Goal: Transaction & Acquisition: Subscribe to service/newsletter

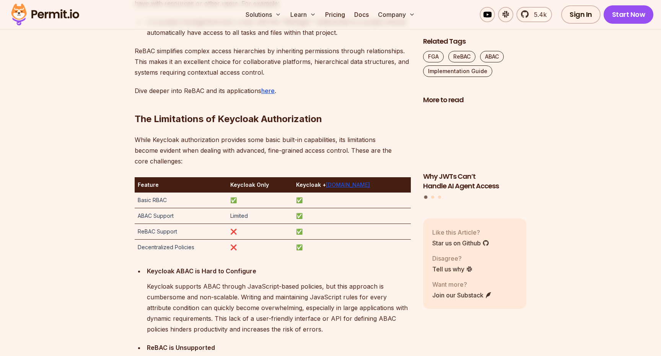
scroll to position [1210, 0]
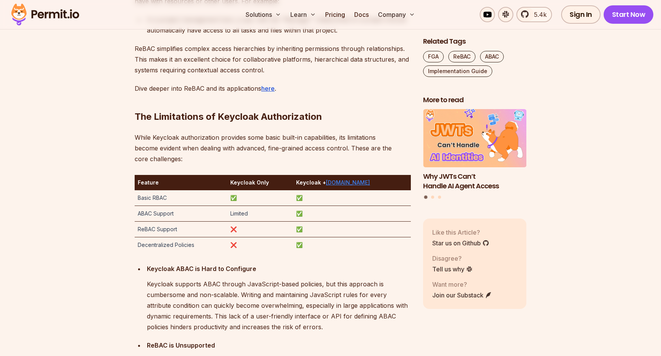
click at [360, 185] on link "[DOMAIN_NAME]" at bounding box center [348, 182] width 44 height 7
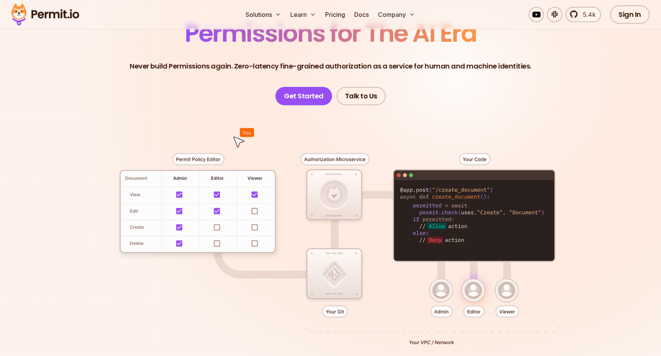
scroll to position [84, 0]
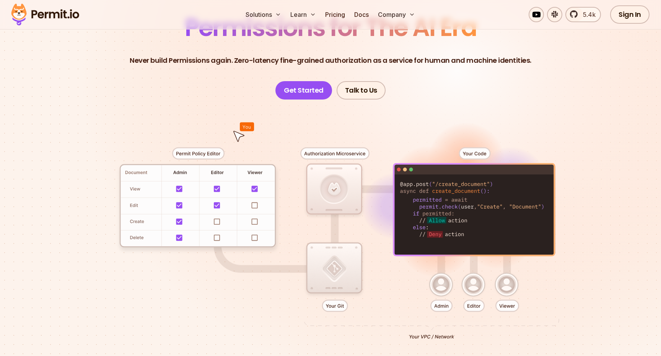
click at [181, 189] on div at bounding box center [330, 239] width 535 height 281
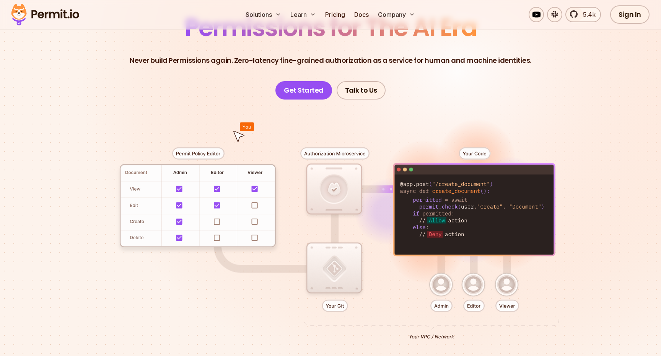
click at [221, 189] on div at bounding box center [330, 239] width 535 height 281
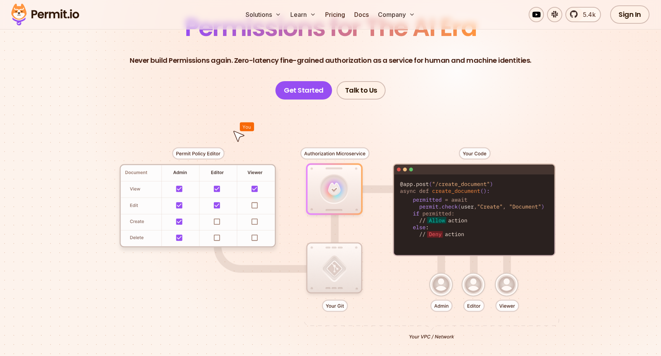
click at [249, 192] on div at bounding box center [330, 239] width 535 height 281
click at [260, 192] on div at bounding box center [330, 239] width 535 height 281
drag, startPoint x: 242, startPoint y: 200, endPoint x: 203, endPoint y: 200, distance: 39.4
click at [242, 200] on div at bounding box center [330, 239] width 535 height 281
click at [198, 200] on div at bounding box center [330, 239] width 535 height 281
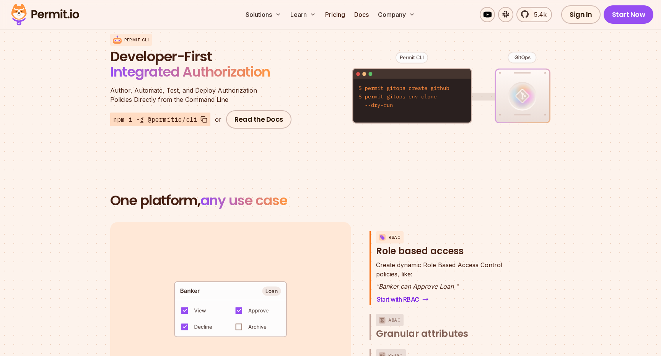
scroll to position [953, 0]
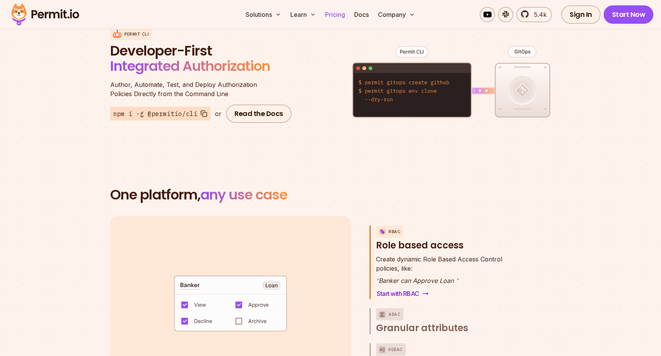
click at [332, 8] on link "Pricing" at bounding box center [335, 14] width 26 height 15
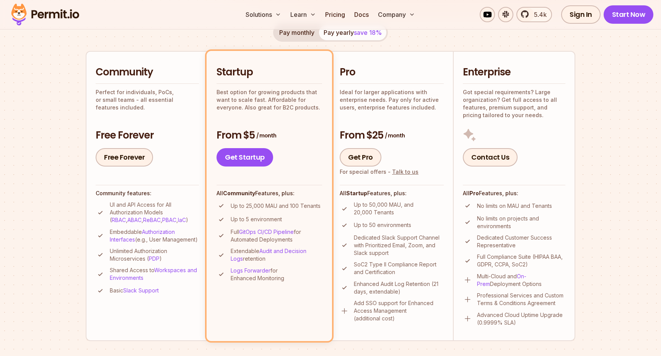
scroll to position [153, 0]
click at [148, 206] on p "UI and API Access for All Authorization Models ( RBAC , ABAC , ReBAC , PBAC , I…" at bounding box center [154, 211] width 89 height 23
click at [125, 159] on link "Free Forever" at bounding box center [124, 157] width 57 height 18
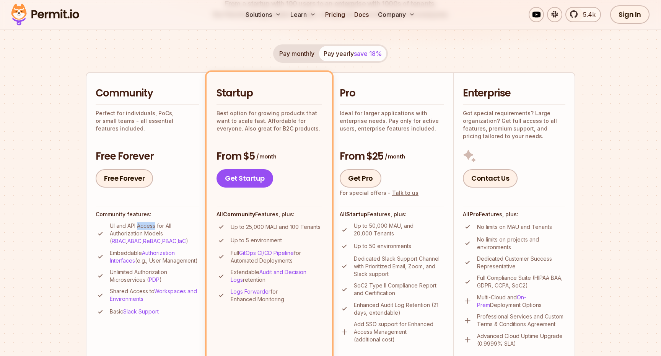
scroll to position [115, 0]
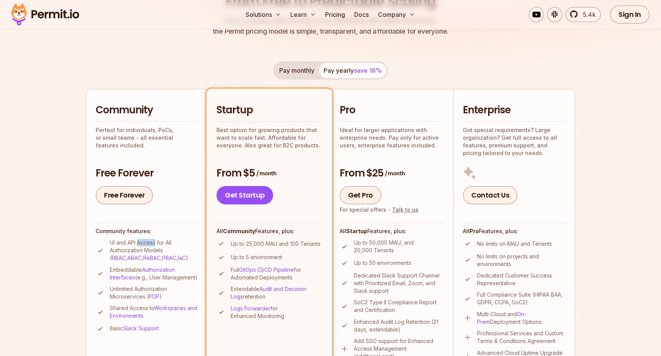
click at [297, 68] on button "Pay monthly" at bounding box center [297, 70] width 44 height 15
click at [330, 70] on button "Pay yearly save 18%" at bounding box center [352, 70] width 67 height 15
click at [150, 117] on h2 "Community" at bounding box center [147, 110] width 103 height 14
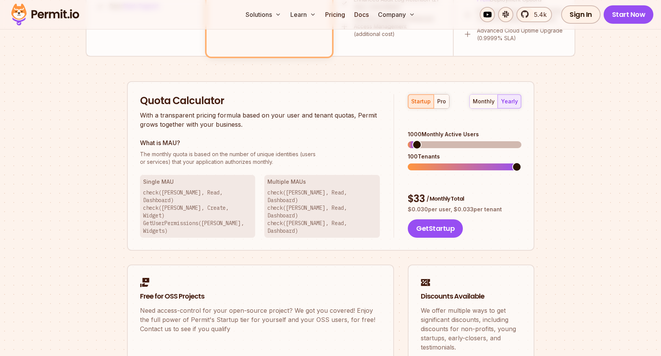
scroll to position [434, 0]
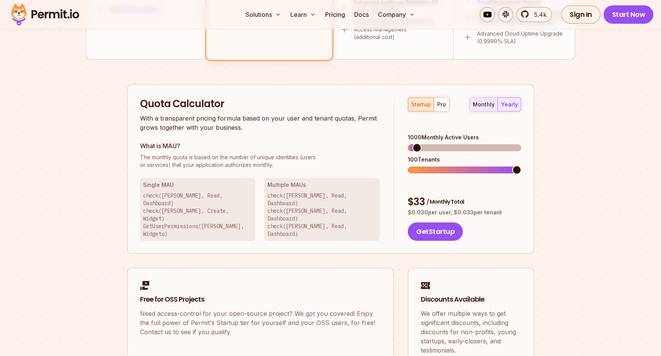
click at [497, 107] on button "monthly" at bounding box center [484, 105] width 28 height 14
click at [424, 108] on div "startup pro" at bounding box center [429, 104] width 42 height 15
click at [438, 108] on div "pro" at bounding box center [441, 105] width 9 height 8
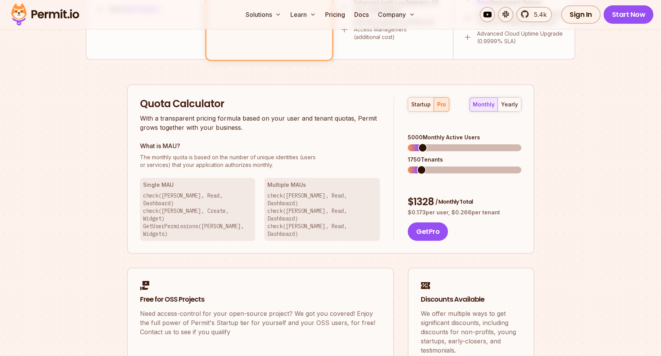
click at [418, 107] on div "startup" at bounding box center [421, 105] width 20 height 8
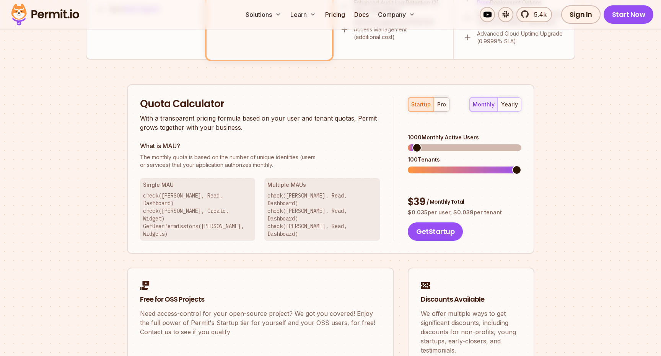
click at [495, 105] on div "monthly yearly" at bounding box center [495, 104] width 52 height 15
click at [505, 105] on div "yearly" at bounding box center [509, 105] width 17 height 8
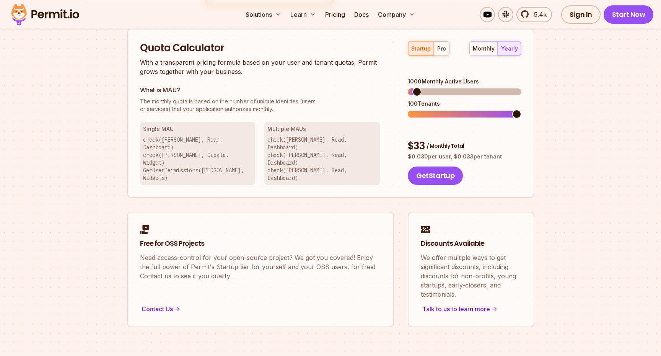
scroll to position [491, 0]
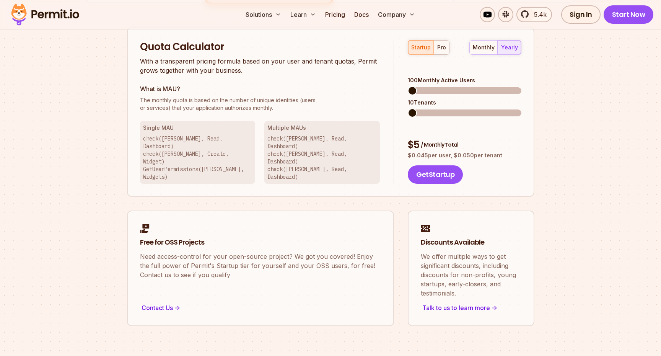
click at [408, 95] on span at bounding box center [412, 90] width 9 height 9
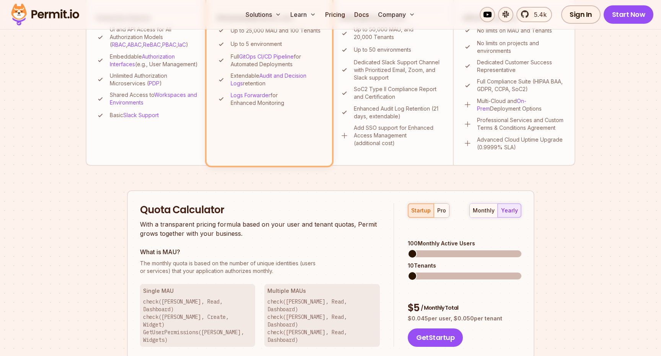
scroll to position [307, 0]
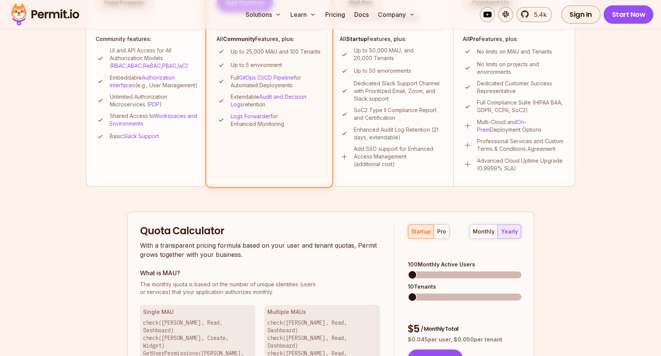
click at [163, 150] on li "Community Perfect for individuals, PoCs, or small teams - all essential feature…" at bounding box center [147, 42] width 122 height 290
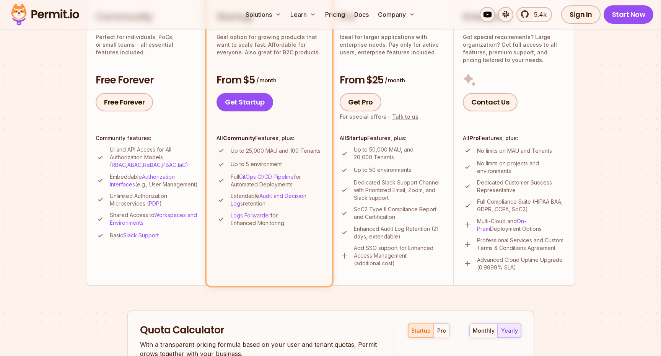
scroll to position [182, 0]
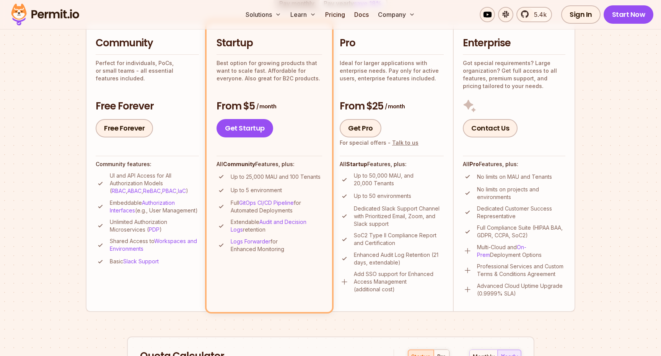
drag, startPoint x: 123, startPoint y: 90, endPoint x: 123, endPoint y: 105, distance: 15.3
click at [123, 90] on div "Community Perfect for individuals, PoCs, or small teams - all essential feature…" at bounding box center [147, 86] width 103 height 101
click at [123, 117] on div "Free Forever Free Forever" at bounding box center [147, 118] width 103 height 38
click at [123, 127] on link "Free Forever" at bounding box center [124, 128] width 57 height 18
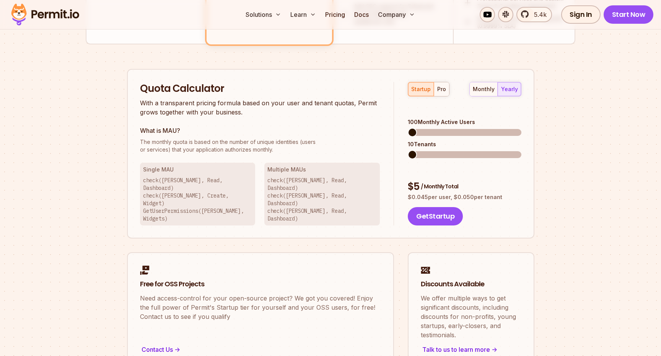
scroll to position [0, 0]
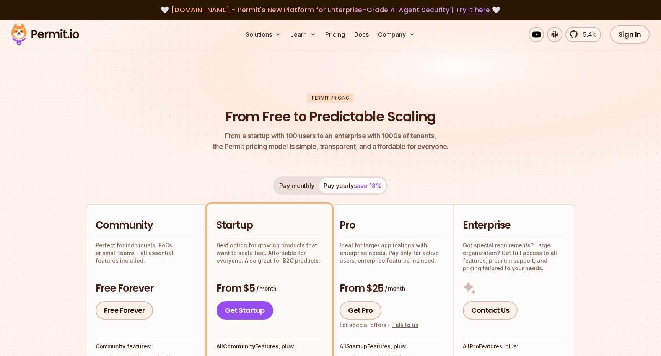
click at [301, 193] on div "Pay monthly Pay yearly save 18%" at bounding box center [330, 185] width 115 height 18
click at [302, 189] on button "Pay monthly" at bounding box center [297, 185] width 44 height 15
click at [163, 229] on h2 "Community" at bounding box center [147, 225] width 103 height 14
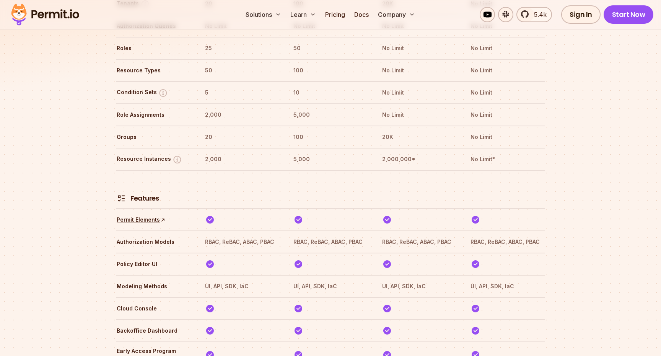
scroll to position [1155, 0]
